Goal: Task Accomplishment & Management: Use online tool/utility

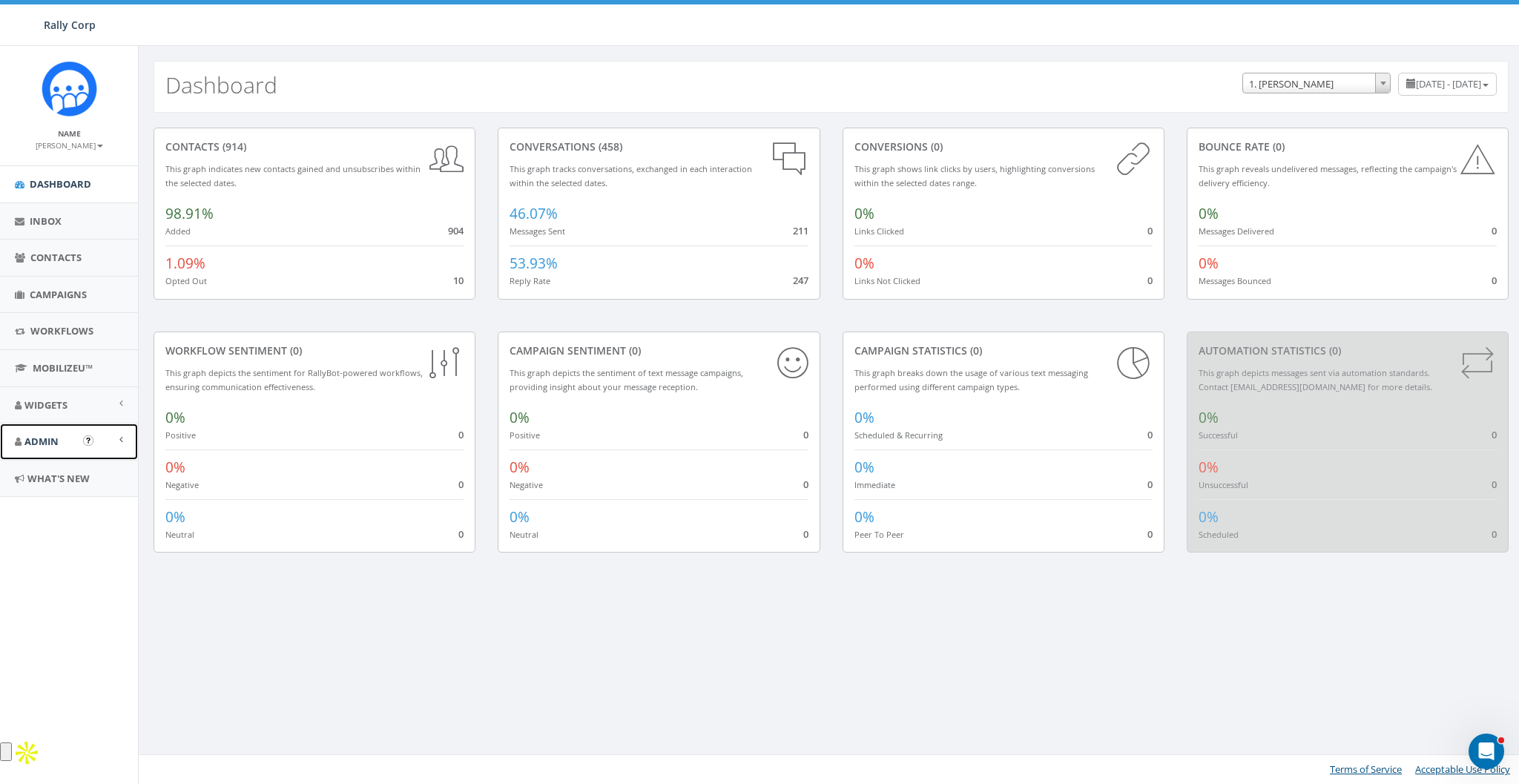
click at [46, 440] on span "Admin" at bounding box center [41, 441] width 34 height 13
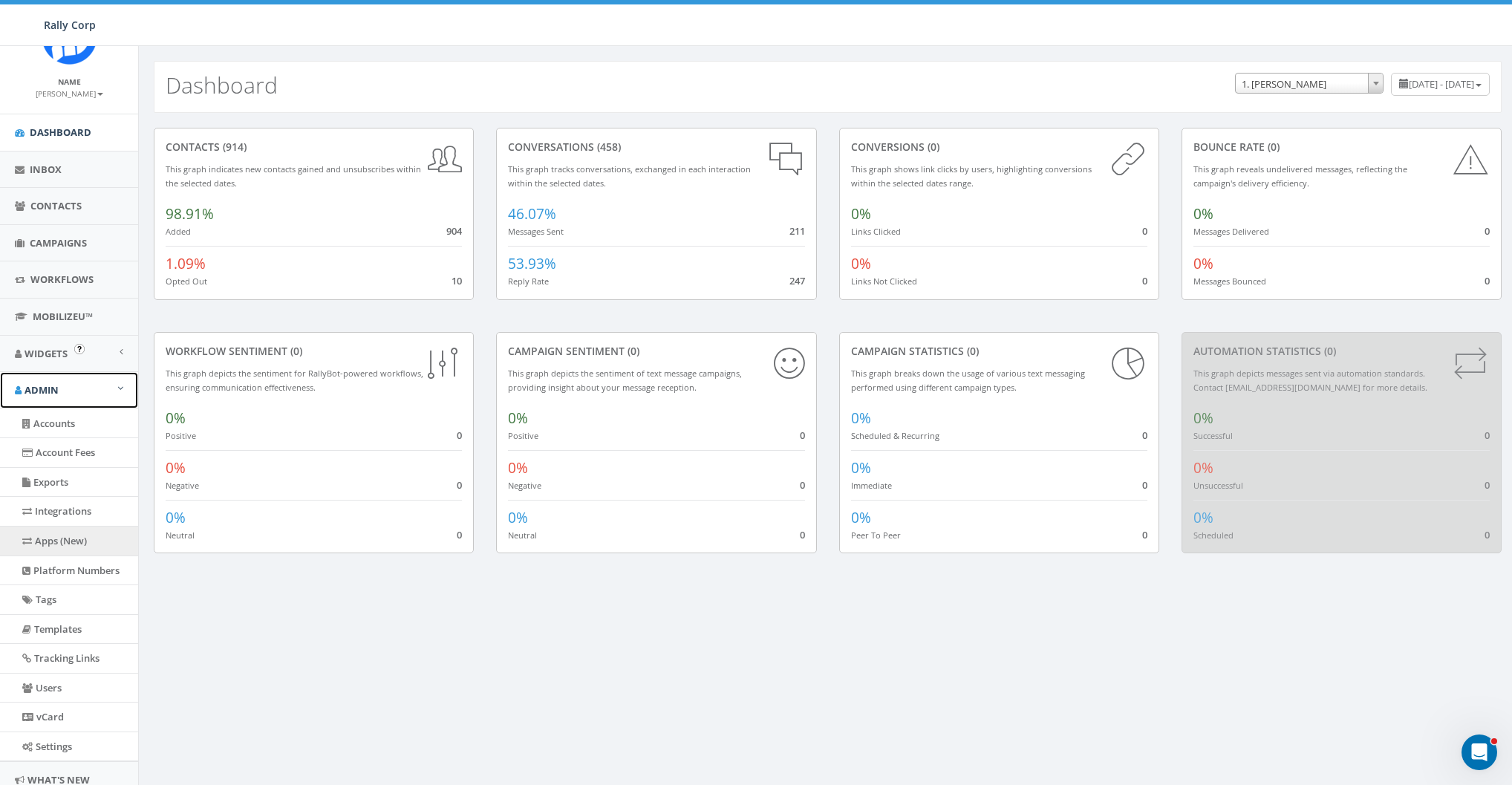
scroll to position [97, 0]
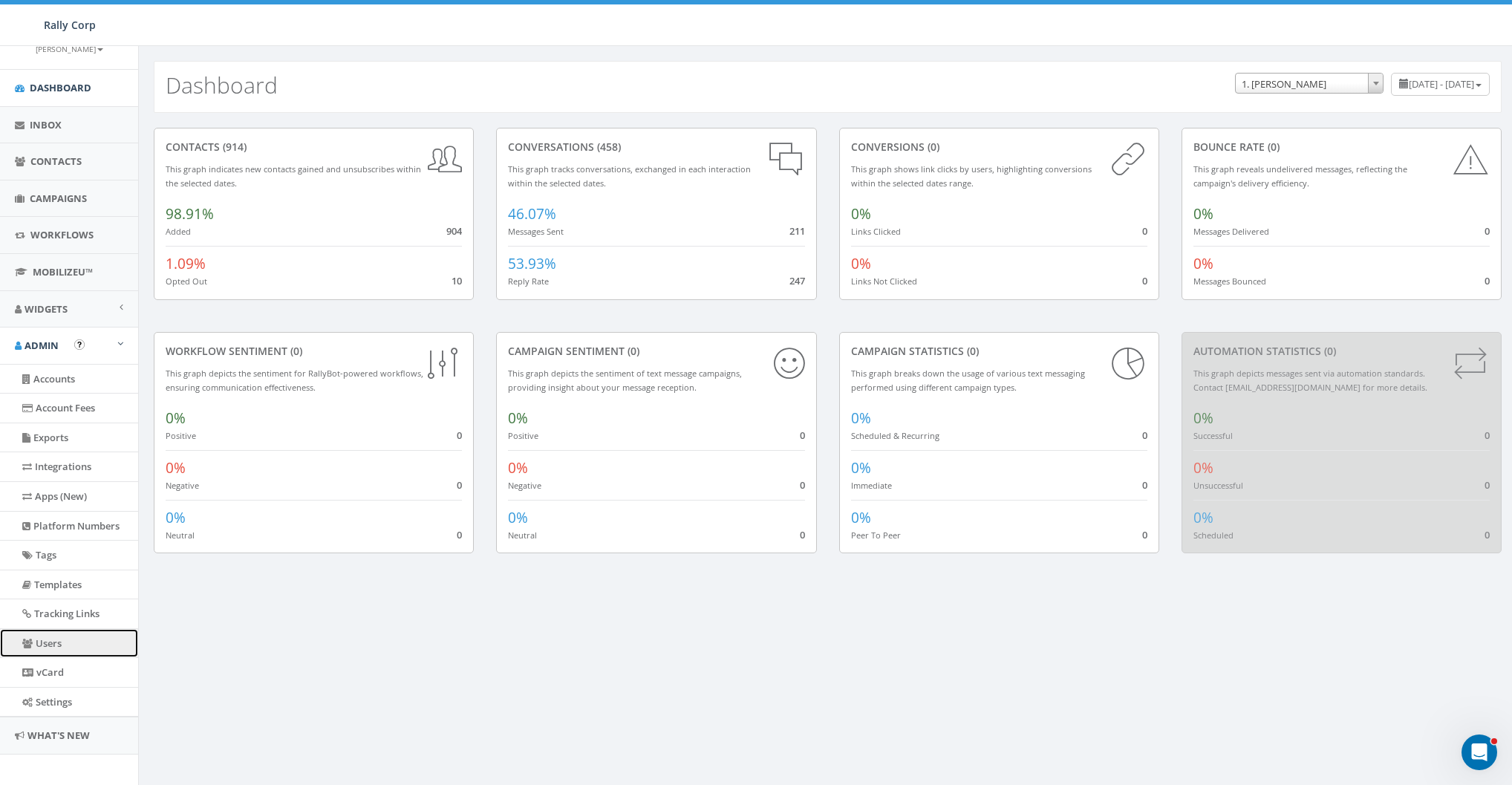
click at [46, 635] on link "Users" at bounding box center [69, 643] width 138 height 29
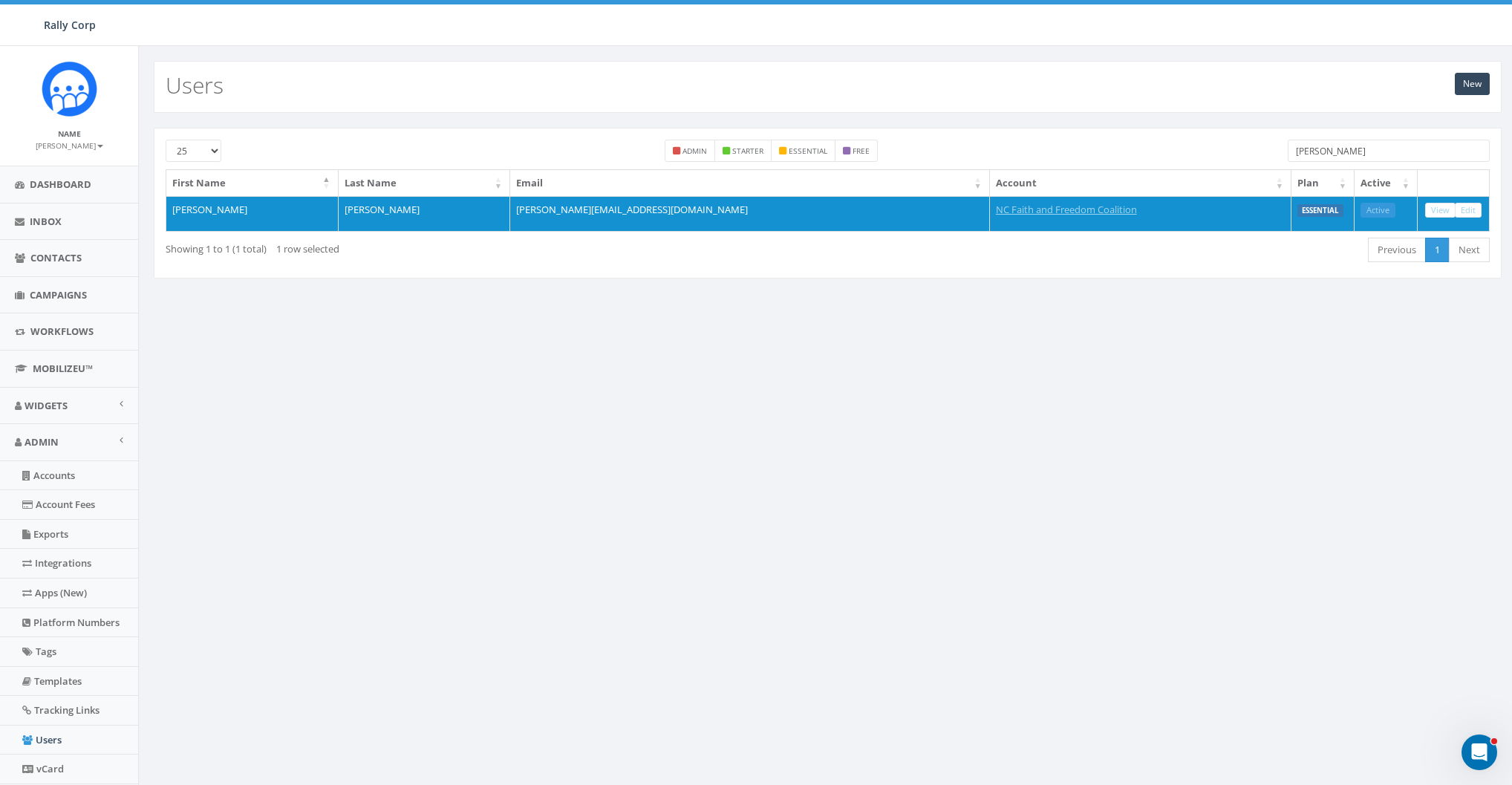
click at [1356, 156] on input "Brintley" at bounding box center [1388, 151] width 202 height 22
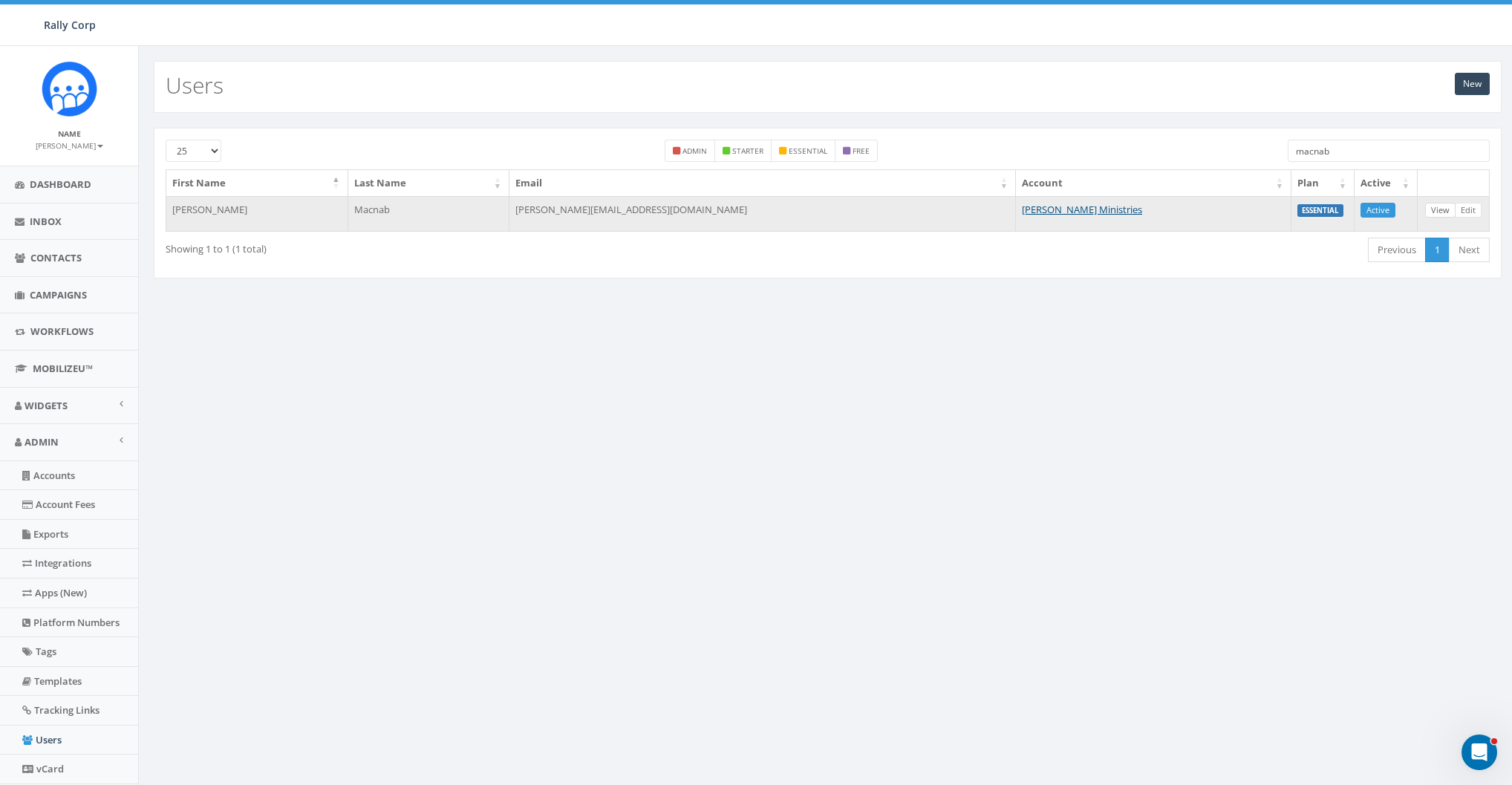
type input "macnab"
click at [1441, 210] on link "View" at bounding box center [1440, 210] width 31 height 16
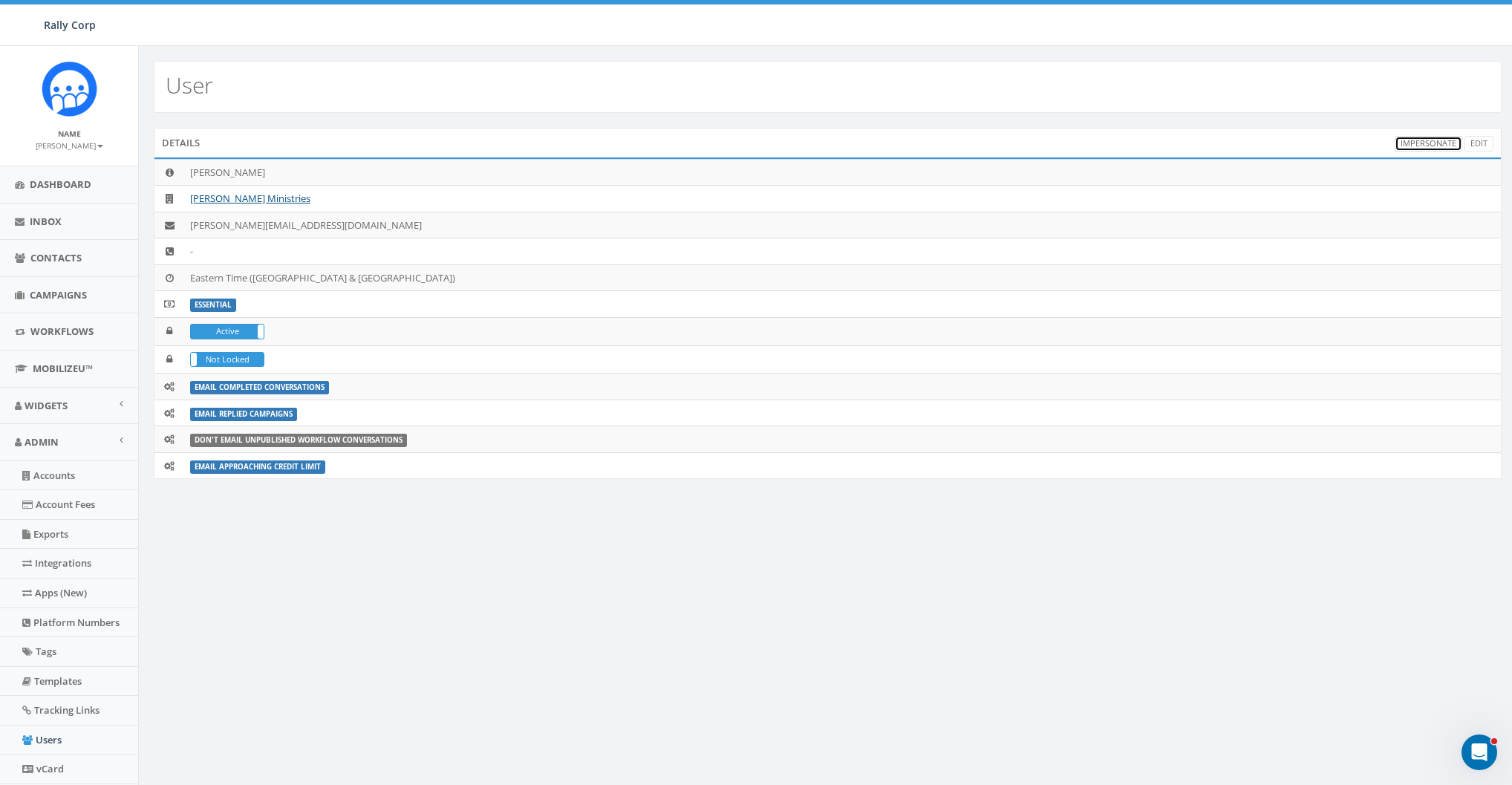
click at [1432, 144] on link "Impersonate" at bounding box center [1428, 143] width 68 height 16
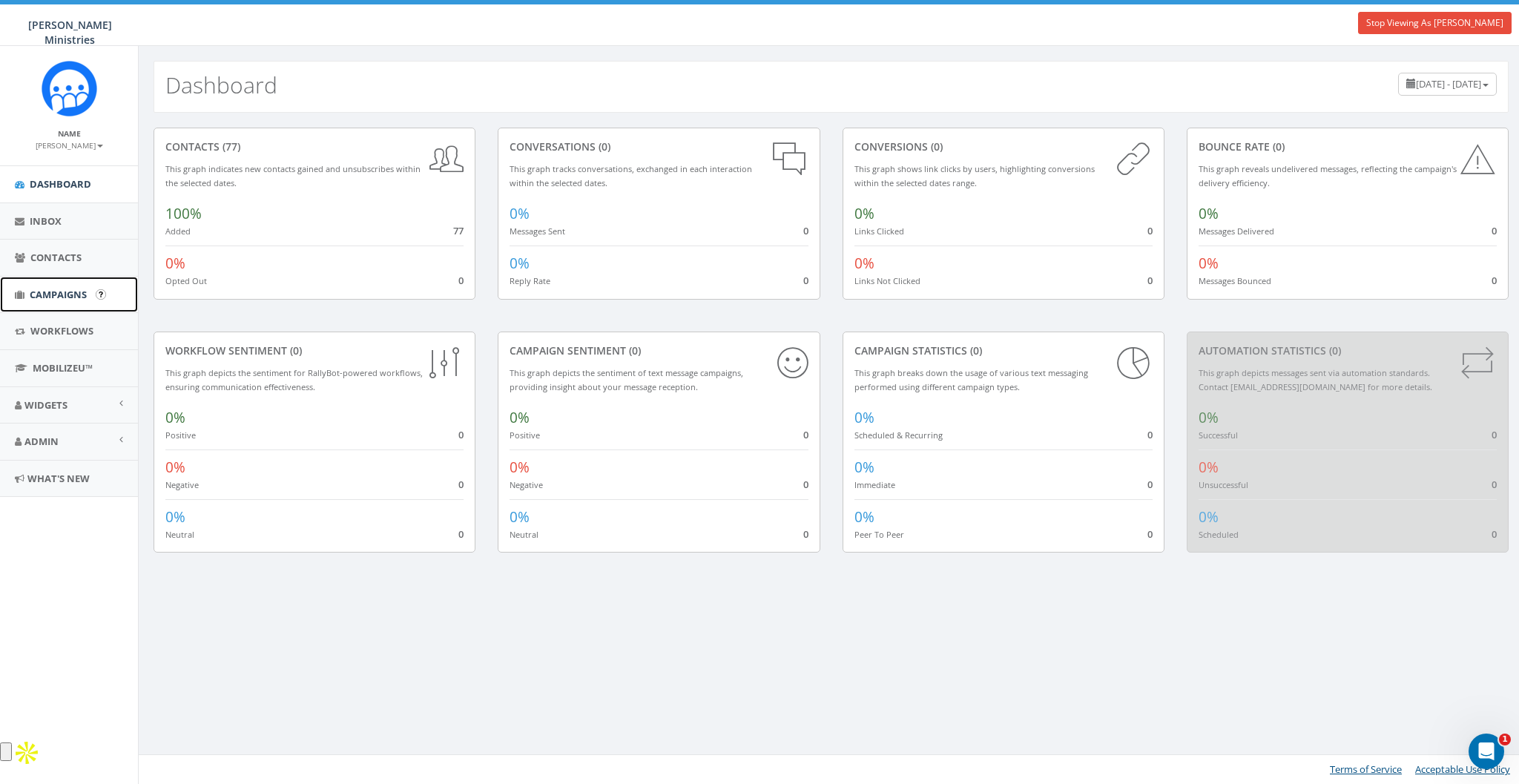
click at [52, 299] on span "Campaigns" at bounding box center [58, 294] width 57 height 13
